Goal: Task Accomplishment & Management: Use online tool/utility

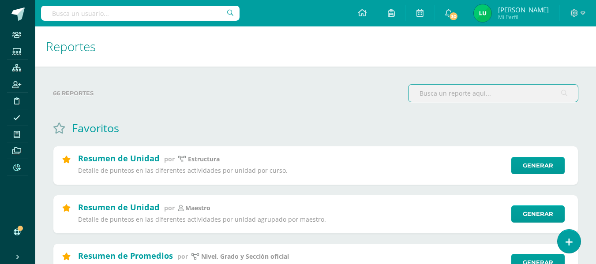
click at [444, 93] on input "text" at bounding box center [494, 93] width 170 height 17
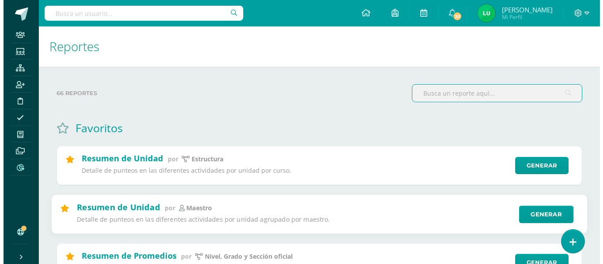
scroll to position [44, 0]
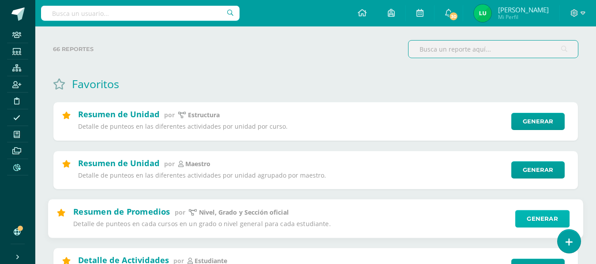
click at [548, 215] on link "Generar" at bounding box center [543, 219] width 54 height 18
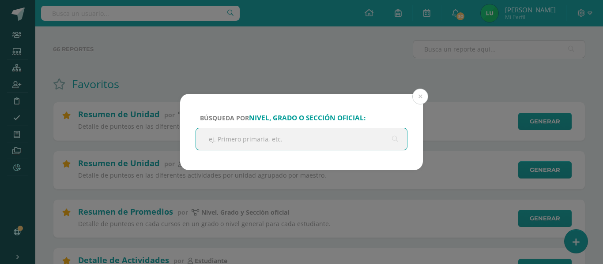
click at [352, 139] on input "text" at bounding box center [301, 139] width 211 height 22
type input "´primaria"
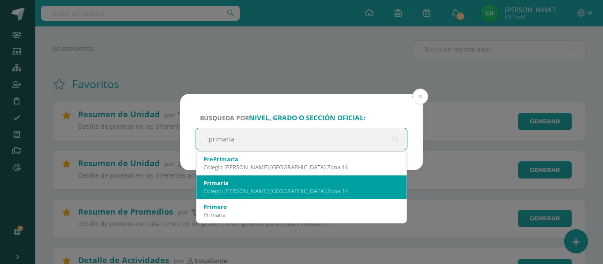
click at [242, 182] on div "Primaria" at bounding box center [302, 183] width 196 height 8
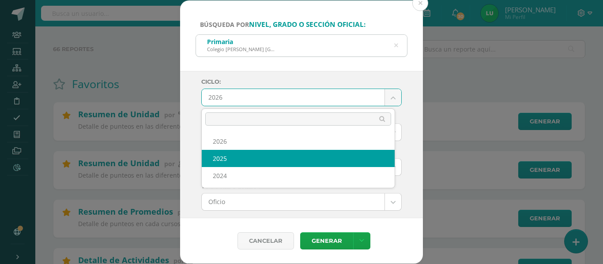
select select "4"
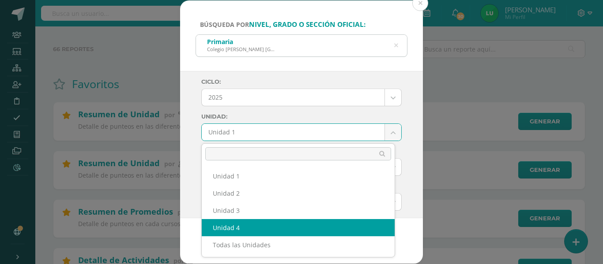
select select "Unidad 4"
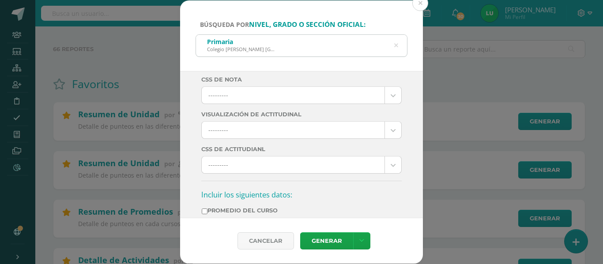
scroll to position [265, 0]
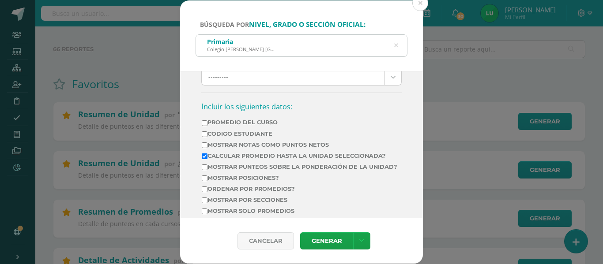
click at [237, 146] on label "Mostrar Notas Como Puntos Netos" at bounding box center [300, 145] width 196 height 7
click at [207, 146] on input "Mostrar Notas Como Puntos Netos" at bounding box center [205, 146] width 6 height 6
checkbox input "true"
click at [238, 155] on label "Calcular promedio hasta la unidad seleccionada?" at bounding box center [300, 156] width 196 height 7
click at [207, 155] on input "Calcular promedio hasta la unidad seleccionada?" at bounding box center [205, 157] width 6 height 6
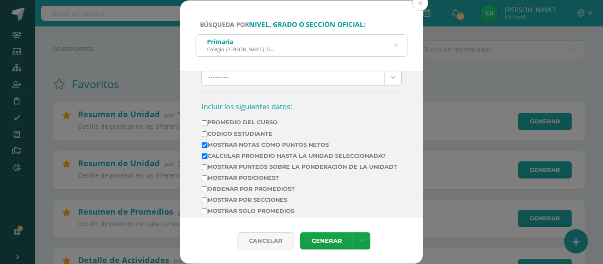
checkbox input "false"
click at [247, 204] on label "Mostrar por secciones" at bounding box center [300, 200] width 196 height 7
click at [207, 204] on input "Mostrar por secciones" at bounding box center [205, 201] width 6 height 6
checkbox input "true"
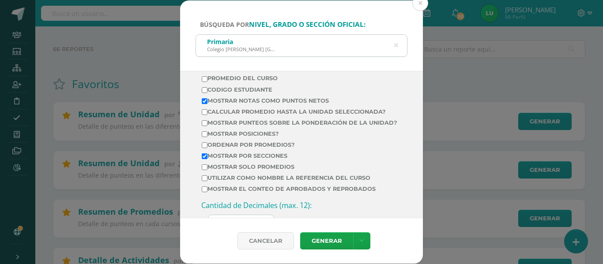
scroll to position [353, 0]
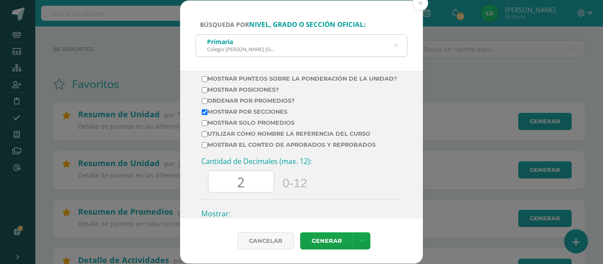
click at [222, 192] on input "2" at bounding box center [240, 182] width 65 height 22
type input "0"
click at [322, 244] on link "Generar" at bounding box center [326, 241] width 53 height 17
click at [396, 46] on icon at bounding box center [396, 46] width 19 height 19
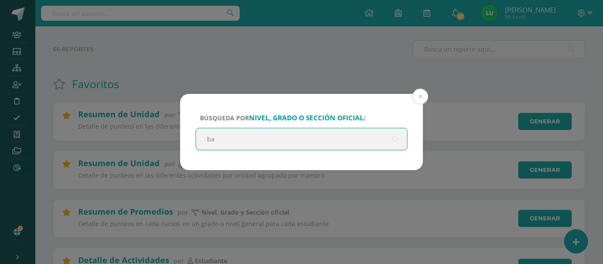
type input "b"
type input "básicos"
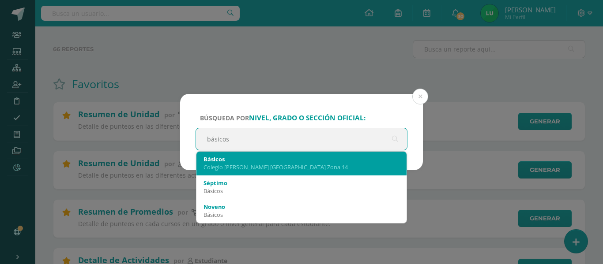
click at [241, 170] on div "Colegio Cristiano Bilingüe El Shaddai Zona 14" at bounding box center [302, 167] width 196 height 8
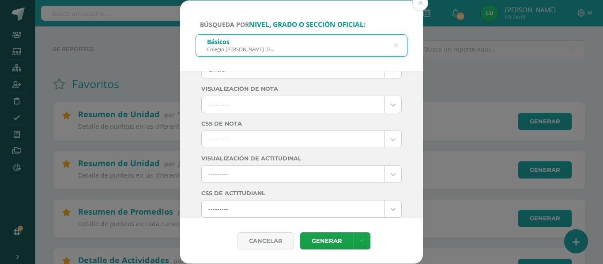
scroll to position [0, 0]
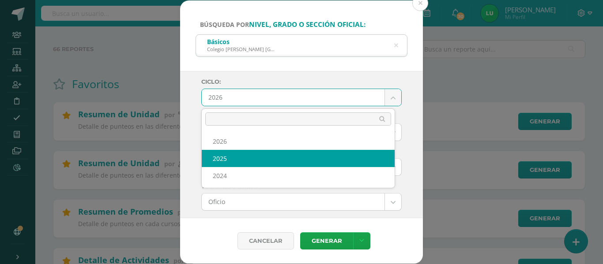
select select "4"
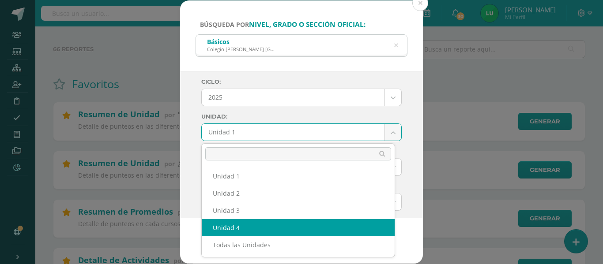
select select "Unidad 4"
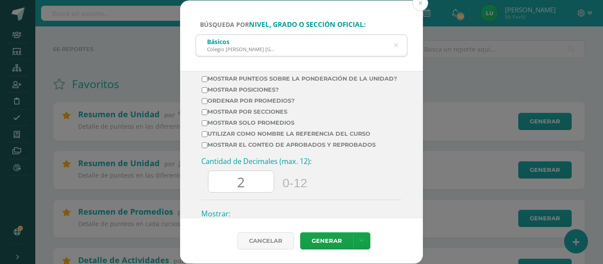
scroll to position [309, 0]
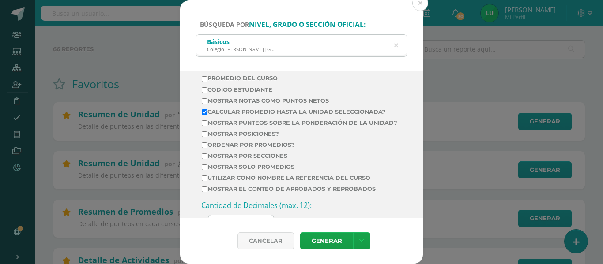
click at [294, 102] on label "Mostrar Notas Como Puntos Netos" at bounding box center [300, 101] width 196 height 7
click at [207, 102] on input "Mostrar Notas Como Puntos Netos" at bounding box center [205, 101] width 6 height 6
checkbox input "true"
click at [291, 109] on label "Calcular promedio hasta la unidad seleccionada?" at bounding box center [300, 112] width 196 height 7
click at [207, 109] on input "Calcular promedio hasta la unidad seleccionada?" at bounding box center [205, 112] width 6 height 6
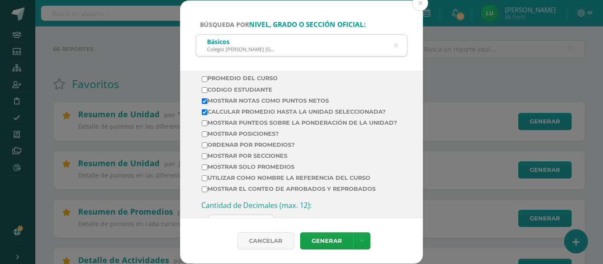
checkbox input "false"
click at [272, 159] on label "Mostrar por secciones" at bounding box center [300, 156] width 196 height 7
click at [207, 159] on input "Mostrar por secciones" at bounding box center [205, 157] width 6 height 6
checkbox input "true"
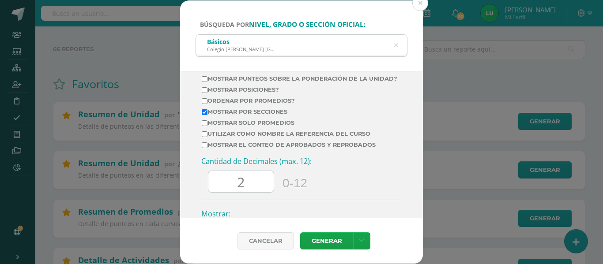
drag, startPoint x: 258, startPoint y: 186, endPoint x: 238, endPoint y: 189, distance: 20.1
click at [238, 189] on input "2" at bounding box center [240, 182] width 65 height 22
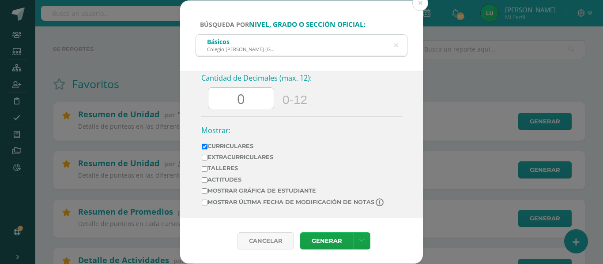
scroll to position [444, 0]
type input "0"
click at [318, 235] on link "Generar" at bounding box center [326, 241] width 53 height 17
click at [397, 48] on icon at bounding box center [396, 45] width 4 height 23
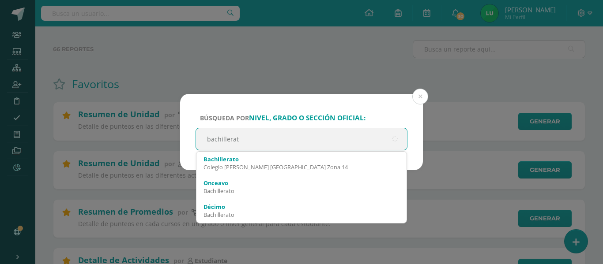
type input "bachillerato"
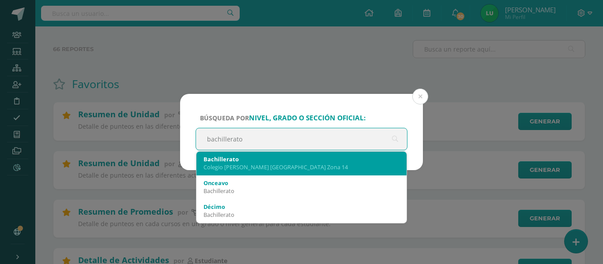
click at [279, 162] on div "Bachillerato" at bounding box center [302, 159] width 196 height 8
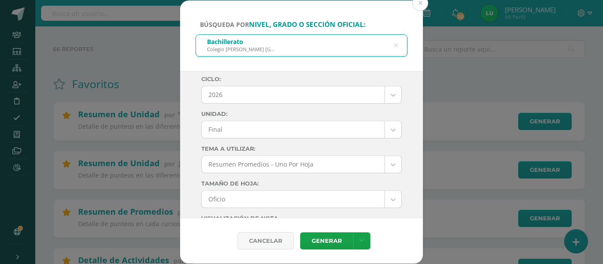
scroll to position [0, 0]
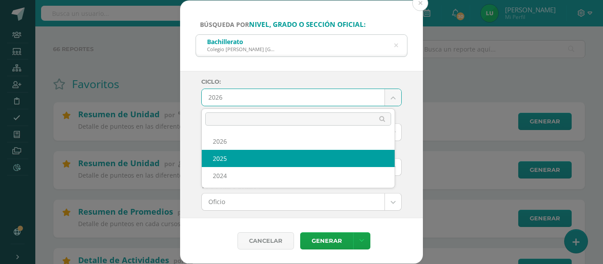
select select "4"
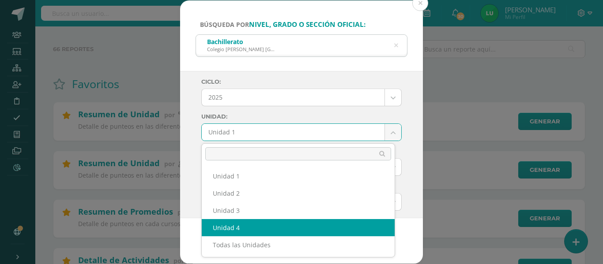
select select "Unidad 4"
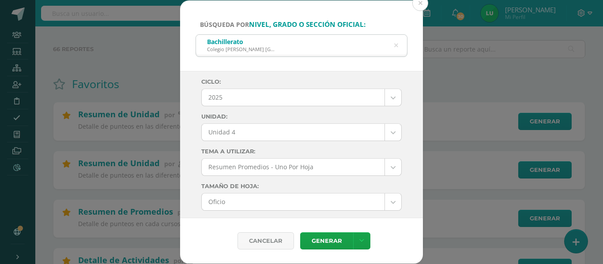
click at [183, 149] on div "Ciclo: 2025 2026 2025 2024 Unidad: Unidad 4 Unidad 1 Unidad 2 Unidad 3 Unidad 4…" at bounding box center [301, 144] width 243 height 147
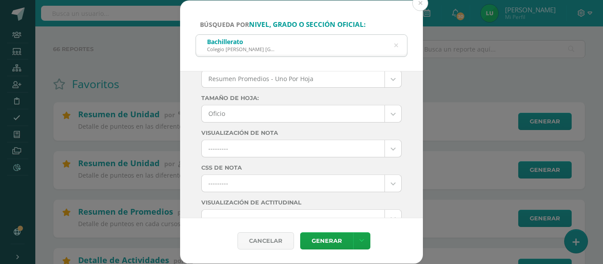
scroll to position [265, 0]
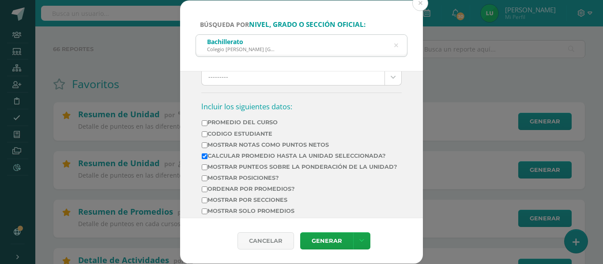
click at [284, 144] on label "Mostrar Notas Como Puntos Netos" at bounding box center [300, 145] width 196 height 7
click at [207, 144] on input "Mostrar Notas Como Puntos Netos" at bounding box center [205, 146] width 6 height 6
checkbox input "true"
click at [275, 154] on label "Calcular promedio hasta la unidad seleccionada?" at bounding box center [300, 156] width 196 height 7
click at [207, 154] on input "Calcular promedio hasta la unidad seleccionada?" at bounding box center [205, 157] width 6 height 6
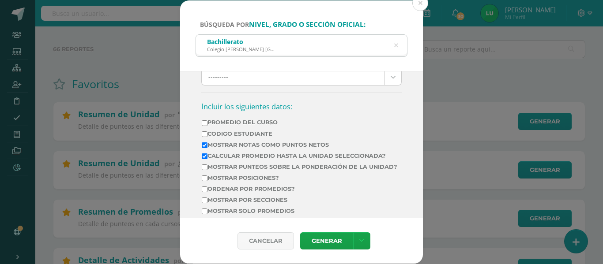
checkbox input "false"
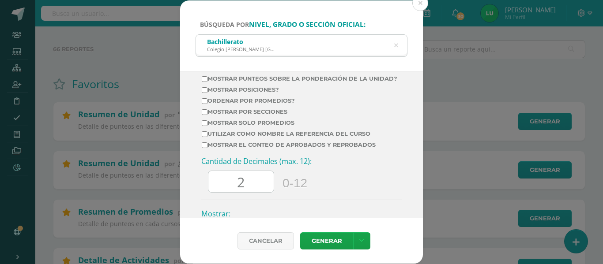
click at [273, 115] on label "Mostrar por secciones" at bounding box center [300, 112] width 196 height 7
click at [207, 115] on input "Mostrar por secciones" at bounding box center [205, 112] width 6 height 6
checkbox input "true"
drag, startPoint x: 253, startPoint y: 190, endPoint x: 220, endPoint y: 185, distance: 32.6
click at [220, 185] on input "2" at bounding box center [240, 182] width 65 height 22
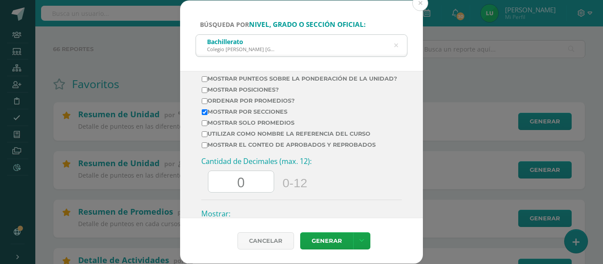
scroll to position [441, 0]
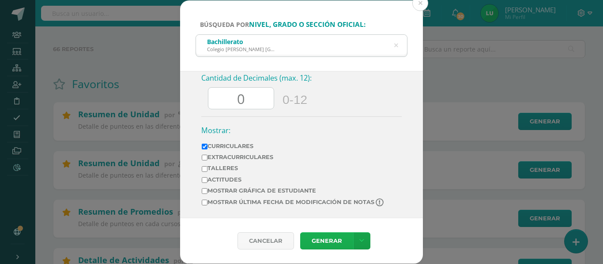
type input "0"
click at [324, 237] on link "Generar" at bounding box center [326, 241] width 53 height 17
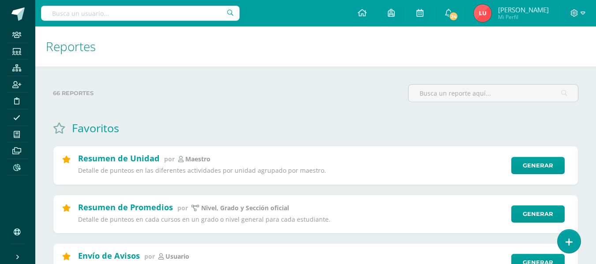
click at [87, 17] on input "text" at bounding box center [140, 13] width 199 height 15
type input "emily"
drag, startPoint x: 87, startPoint y: 17, endPoint x: 53, endPoint y: 15, distance: 33.6
click at [53, 15] on input "emily" at bounding box center [140, 13] width 199 height 15
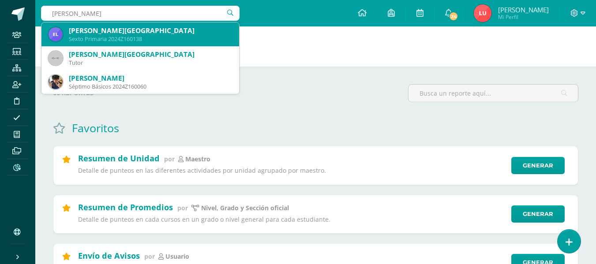
click at [86, 38] on div "Sexto Primaria 2024Z160138" at bounding box center [150, 39] width 163 height 8
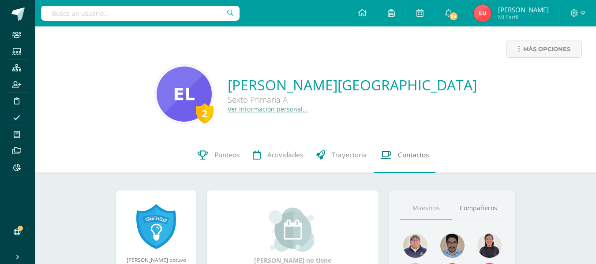
click at [398, 147] on link "Contactos" at bounding box center [405, 155] width 62 height 35
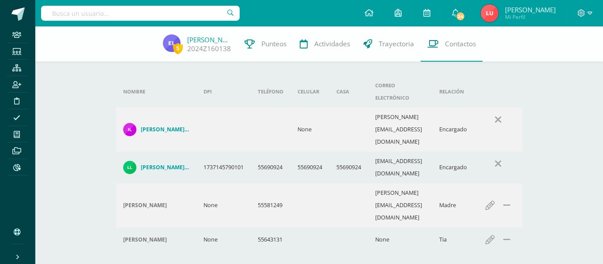
click at [379, 108] on td "[PERSON_NAME][EMAIL_ADDRESS][DOMAIN_NAME]" at bounding box center [400, 130] width 64 height 44
copy td "[PERSON_NAME][EMAIL_ADDRESS][DOMAIN_NAME]"
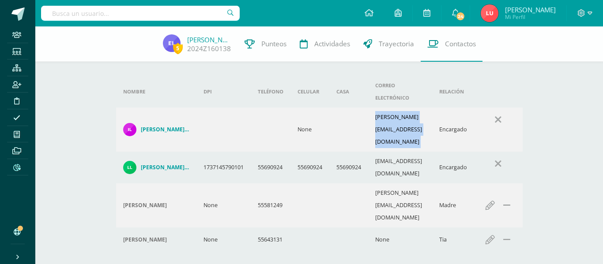
click at [15, 168] on icon at bounding box center [17, 167] width 8 height 7
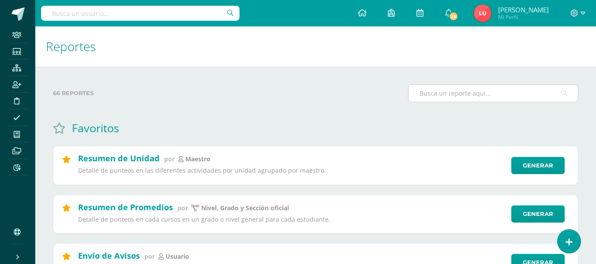
click at [464, 88] on input "text" at bounding box center [494, 93] width 170 height 17
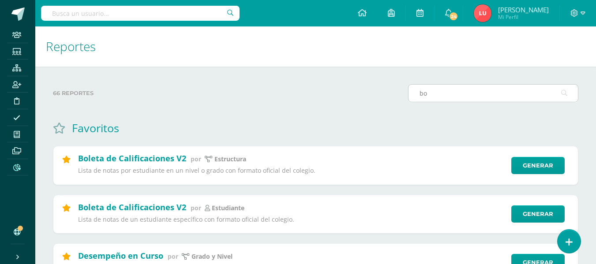
type input "b"
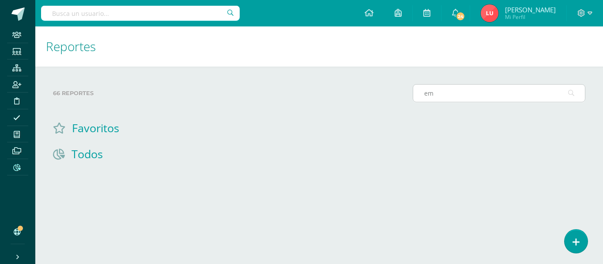
type input "e"
drag, startPoint x: 474, startPoint y: 93, endPoint x: 386, endPoint y: 96, distance: 87.9
click at [382, 99] on div "66 reportes boketa" at bounding box center [318, 96] width 539 height 25
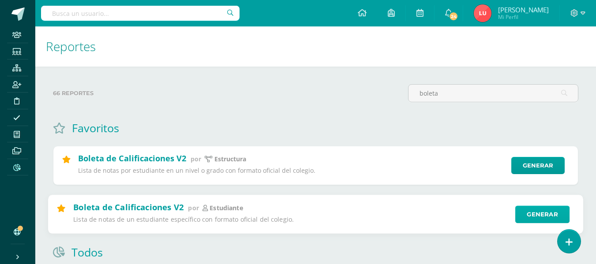
type input "boleta"
click at [547, 215] on link "Generar" at bounding box center [543, 215] width 54 height 18
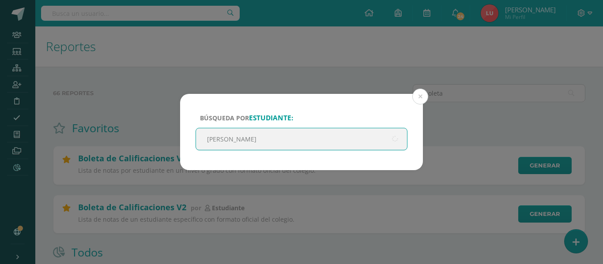
type input "[PERSON_NAME]"
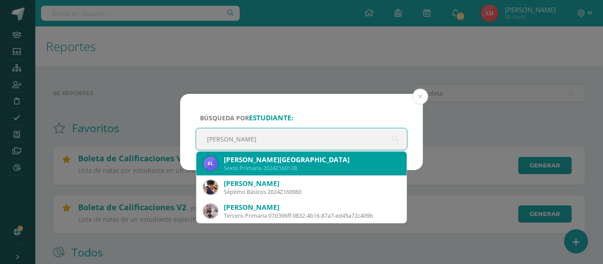
click at [306, 167] on div "Sexto Primaria 2024Z160138" at bounding box center [312, 169] width 176 height 8
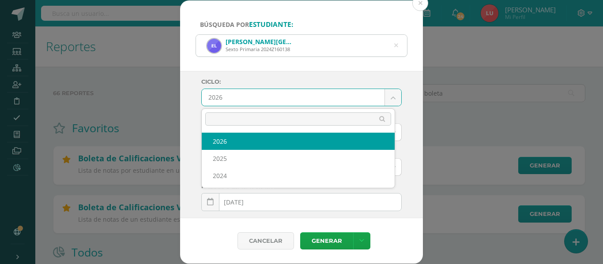
click at [239, 100] on body "Búsqueda por estudiante: [PERSON_NAME] Sexto Primaria 2024Z160138 [PERSON_NAME]…" at bounding box center [301, 217] width 603 height 435
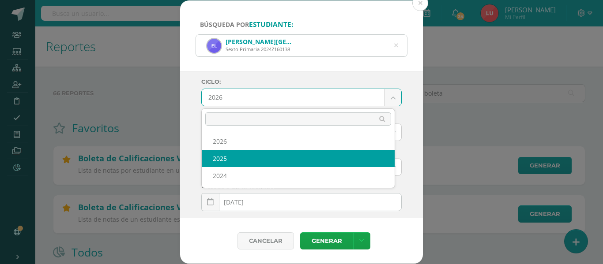
select select "3"
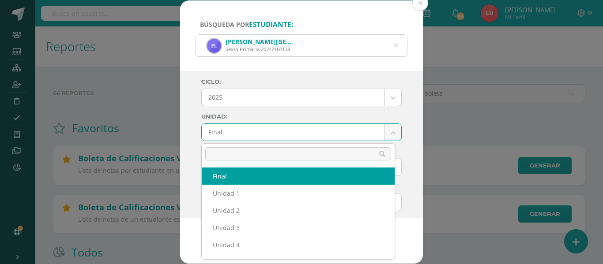
click at [240, 129] on body "Búsqueda por estudiante: [PERSON_NAME] Sexto Primaria 2024Z160138 [PERSON_NAME]…" at bounding box center [301, 217] width 603 height 435
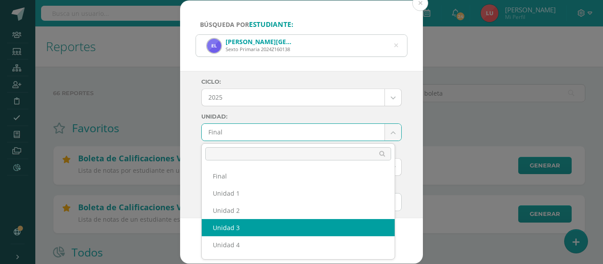
drag, startPoint x: 231, startPoint y: 228, endPoint x: 219, endPoint y: 194, distance: 35.8
select select "Unidad 3"
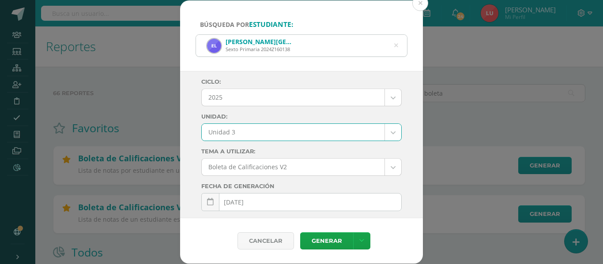
click at [187, 148] on div "Ciclo: 2025 2026 2025 2024 Unidad: Unidad 3 Final Unidad 1 Unidad 2 Unidad 3 Un…" at bounding box center [301, 144] width 243 height 147
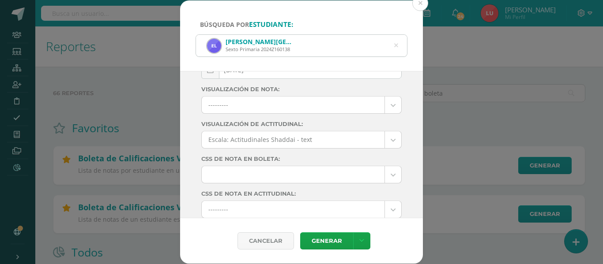
scroll to position [164, 0]
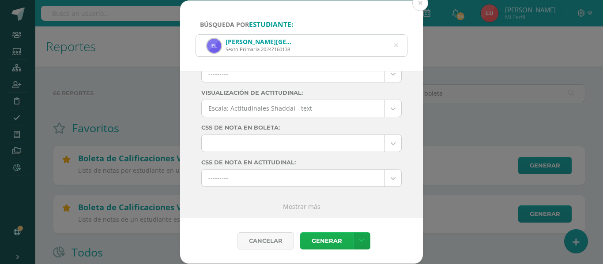
click at [315, 238] on link "Generar" at bounding box center [326, 241] width 53 height 17
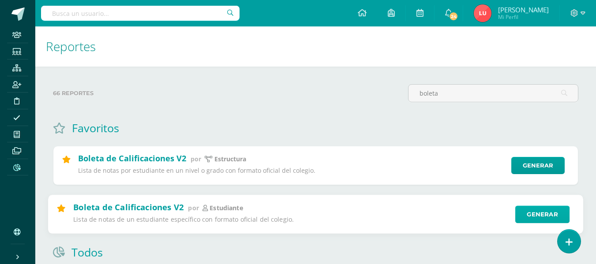
type input "boleta"
click at [527, 214] on link "Generar" at bounding box center [543, 215] width 54 height 18
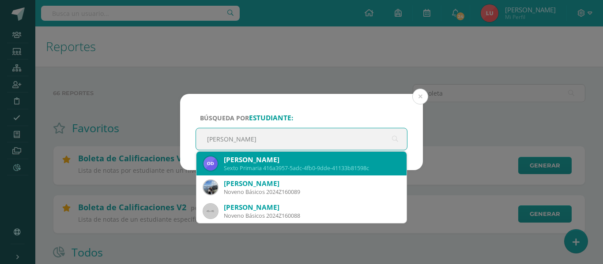
type input "olivia"
click at [297, 152] on div "Olivia Mae Dunham Ruiz Sexto Primaria 416a3957-5adc-4fb0-9dde-41133b81598c" at bounding box center [302, 164] width 196 height 24
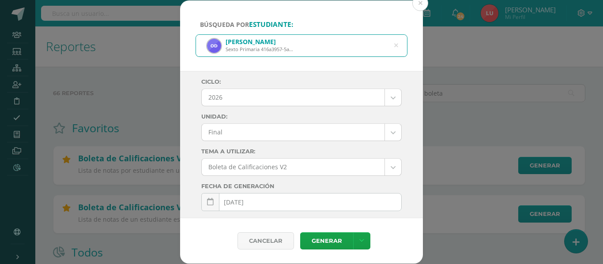
click at [225, 76] on div "Ciclo: 2026 2026 2025 2024 Unidad: Final Final Tema a Utilizar: Boleta de Calif…" at bounding box center [301, 144] width 243 height 147
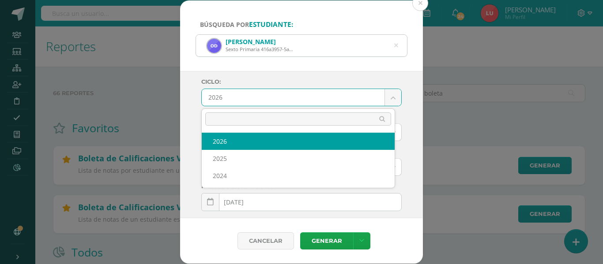
click at [220, 101] on body "Búsqueda por estudiante: Olivia Mae Dunham Ruiz Sexto Primaria 416a3957-5adc-4f…" at bounding box center [301, 217] width 603 height 435
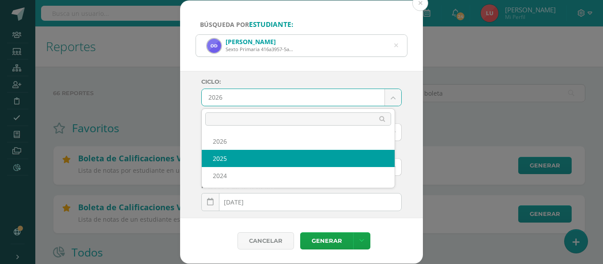
select select "3"
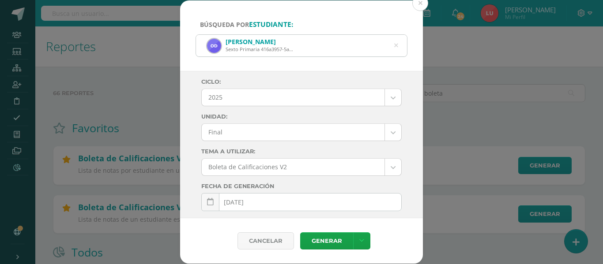
click at [226, 130] on body "Búsqueda por estudiante: Olivia Mae Dunham Ruiz Sexto Primaria 416a3957-5adc-4f…" at bounding box center [301, 217] width 603 height 435
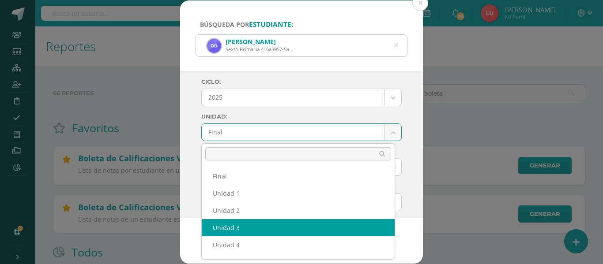
select select "Unidad 3"
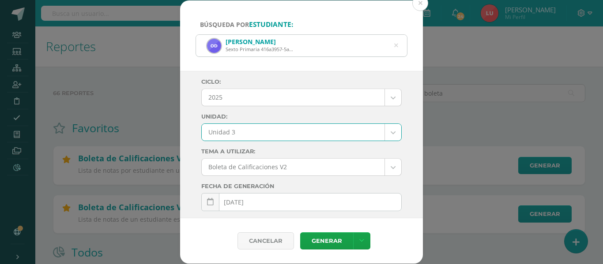
scroll to position [164, 0]
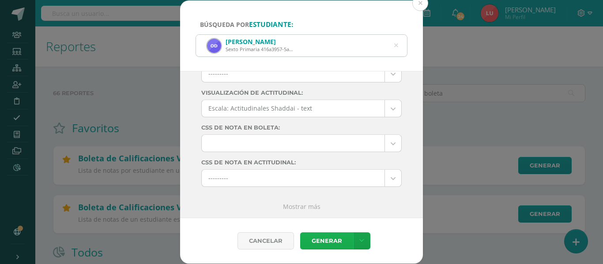
click at [321, 241] on link "Generar" at bounding box center [326, 241] width 53 height 17
